Goal: Find specific page/section: Find specific page/section

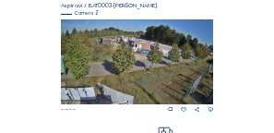
scroll to position [258, 0]
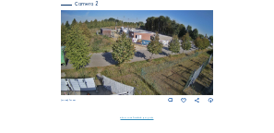
click at [161, 39] on img at bounding box center [136, 52] width 151 height 85
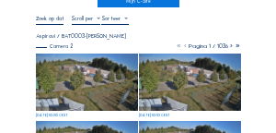
scroll to position [74, 0]
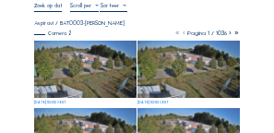
click at [106, 62] on img at bounding box center [85, 69] width 102 height 57
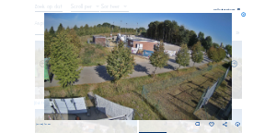
click at [232, 10] on div "Volledig scherm" at bounding box center [224, 9] width 21 height 3
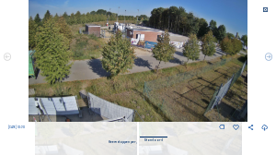
click at [179, 35] on img at bounding box center [139, 60] width 220 height 124
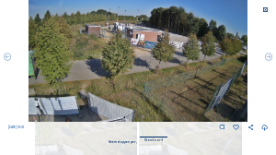
click at [267, 11] on icon at bounding box center [267, 10] width 6 height 6
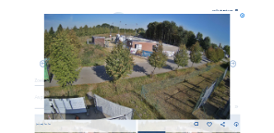
scroll to position [146, 0]
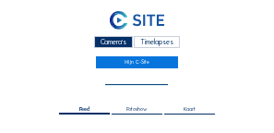
click at [136, 77] on input "text" at bounding box center [136, 79] width 63 height 7
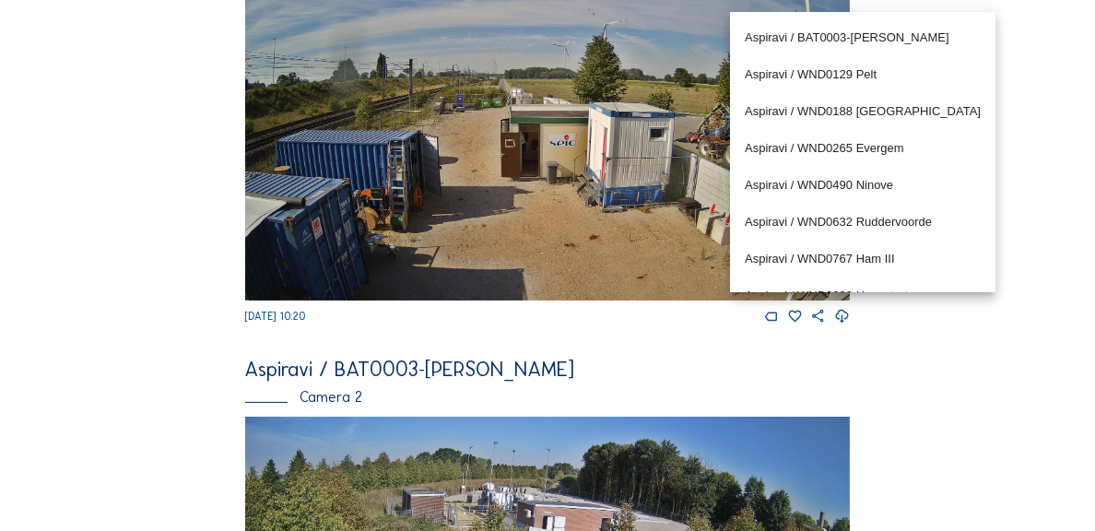
click at [146, 99] on div "Feed Fotoshow Kaart Zoeken Volledig [PERSON_NAME] Aspiravi / BAT0003-[PERSON_NA…" at bounding box center [547, 355] width 821 height 979
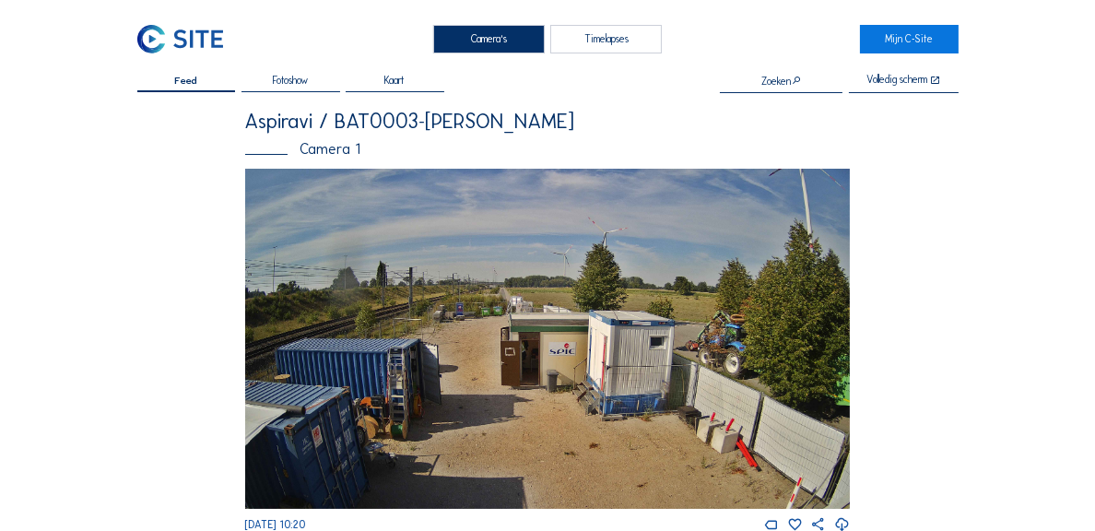
click at [793, 76] on input "text" at bounding box center [781, 80] width 123 height 11
type input "ass"
